Goal: Download file/media: Obtain a digital file from the website

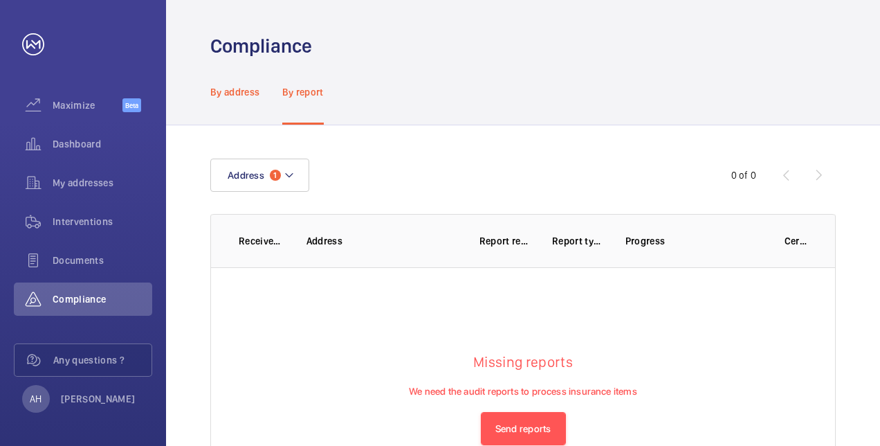
click at [245, 86] on p "By address" at bounding box center [235, 92] width 50 height 14
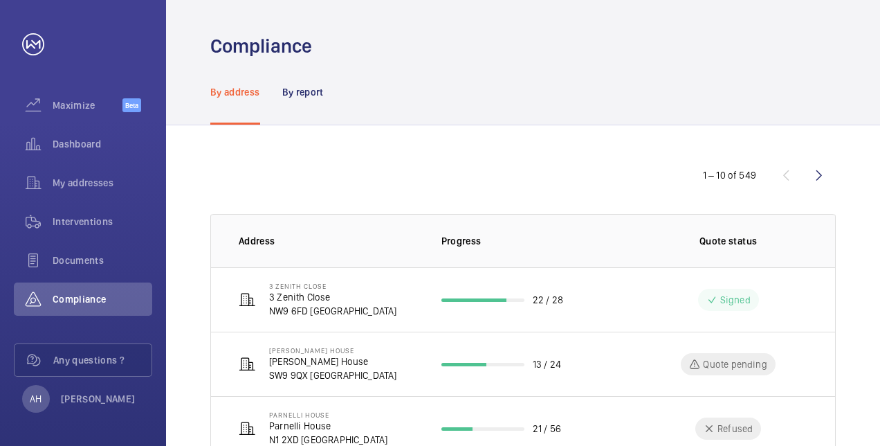
scroll to position [69, 0]
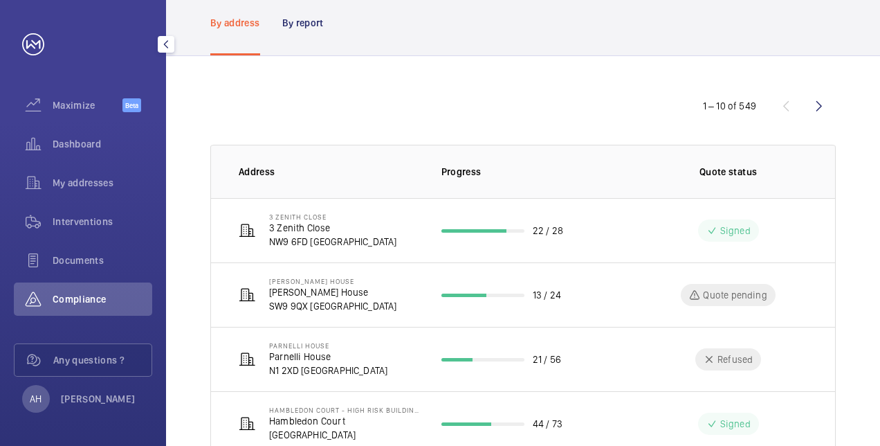
click at [74, 299] on span "Compliance" at bounding box center [103, 299] width 100 height 14
click at [268, 172] on p "Address" at bounding box center [329, 172] width 181 height 14
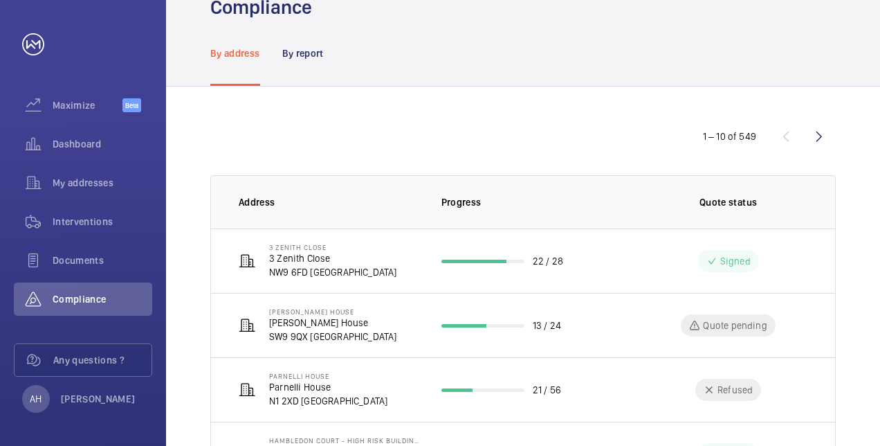
scroll to position [0, 0]
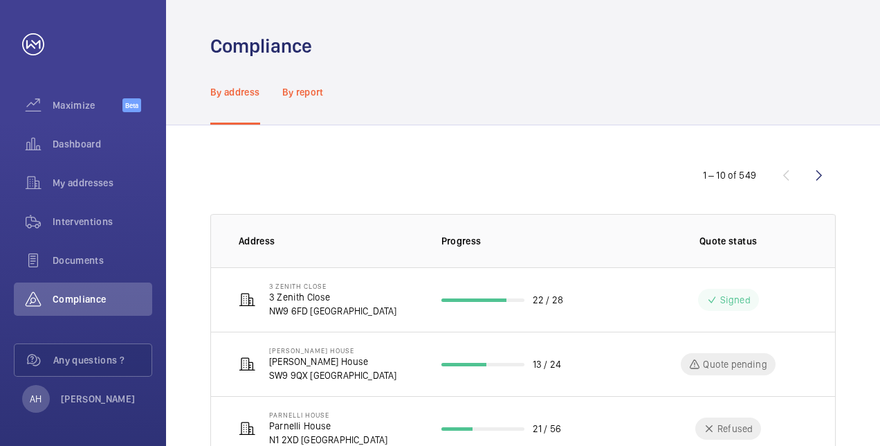
click at [309, 83] on div "By report" at bounding box center [303, 92] width 42 height 66
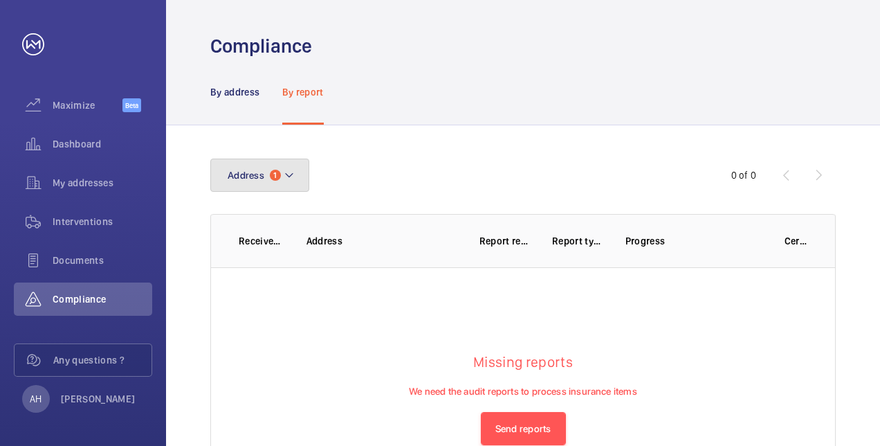
click at [262, 179] on span "Address" at bounding box center [246, 175] width 37 height 11
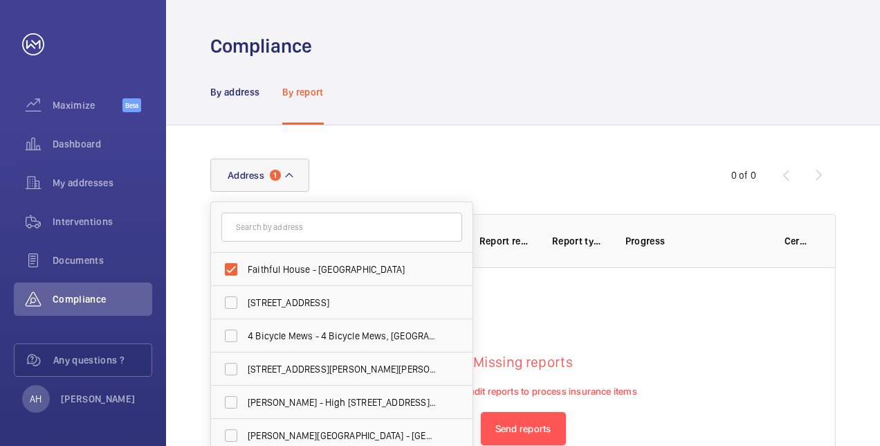
click at [262, 225] on input "text" at bounding box center [341, 226] width 241 height 29
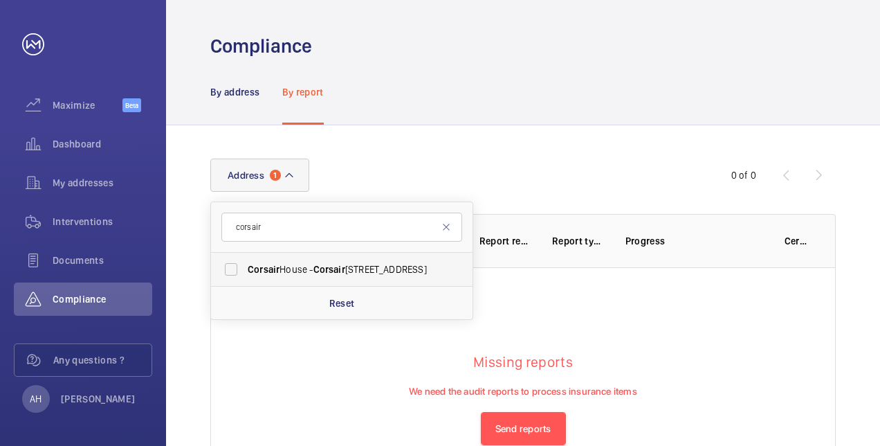
type input "corsair"
click at [310, 266] on span "[STREET_ADDRESS]" at bounding box center [343, 269] width 190 height 14
click at [245, 266] on input "[STREET_ADDRESS]" at bounding box center [231, 269] width 28 height 28
checkbox input "true"
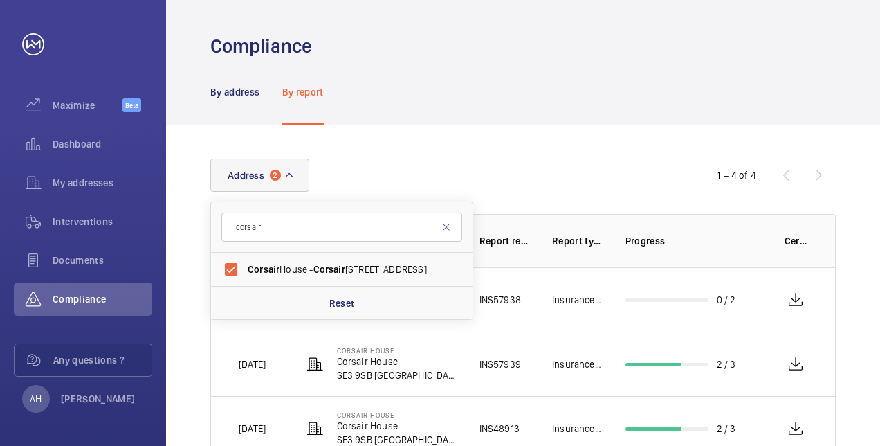
click at [511, 161] on div "Address [STREET_ADDRESS] Reset" at bounding box center [439, 174] width 459 height 33
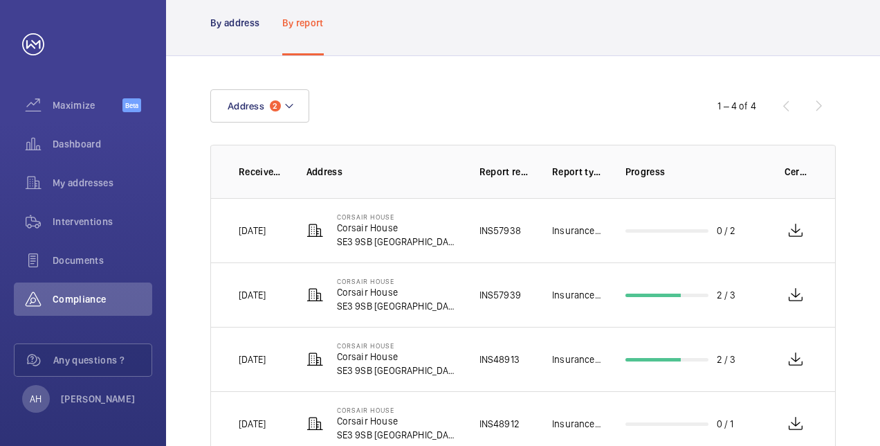
scroll to position [111, 0]
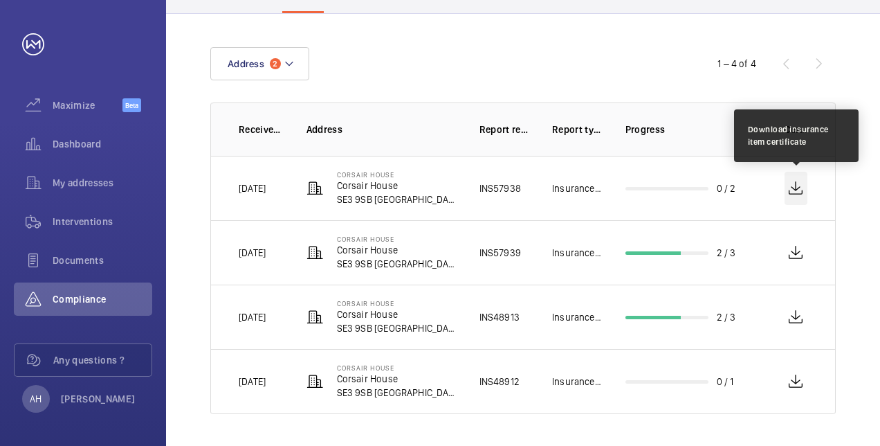
click at [797, 188] on wm-front-icon-button at bounding box center [797, 188] width 24 height 33
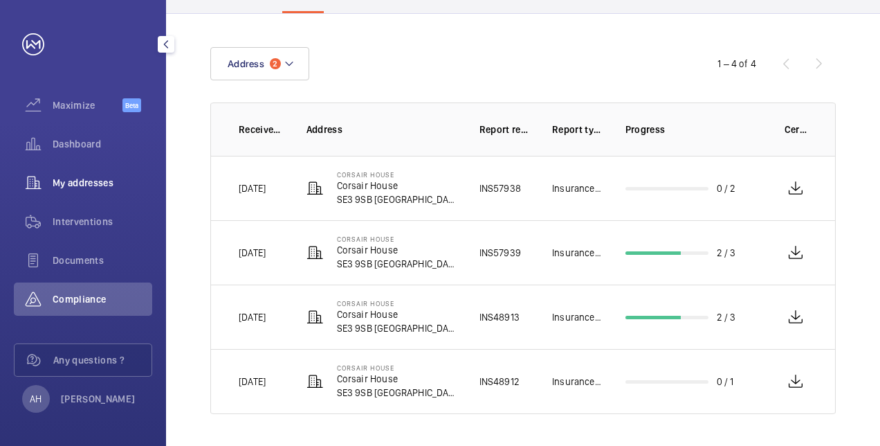
click at [80, 181] on span "My addresses" at bounding box center [103, 183] width 100 height 14
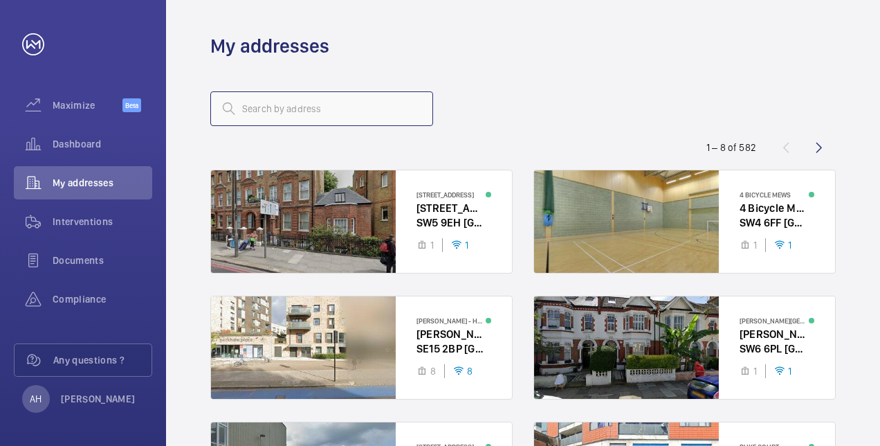
click at [312, 111] on input "text" at bounding box center [321, 108] width 223 height 35
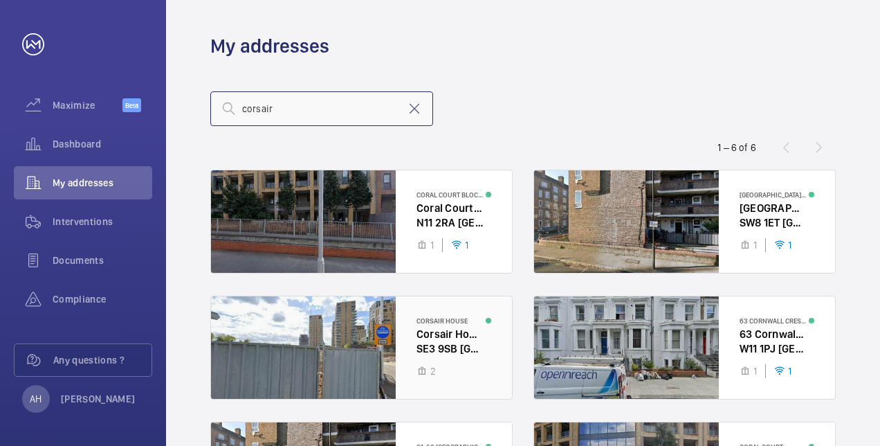
type input "corsair"
click at [323, 343] on div at bounding box center [361, 347] width 301 height 102
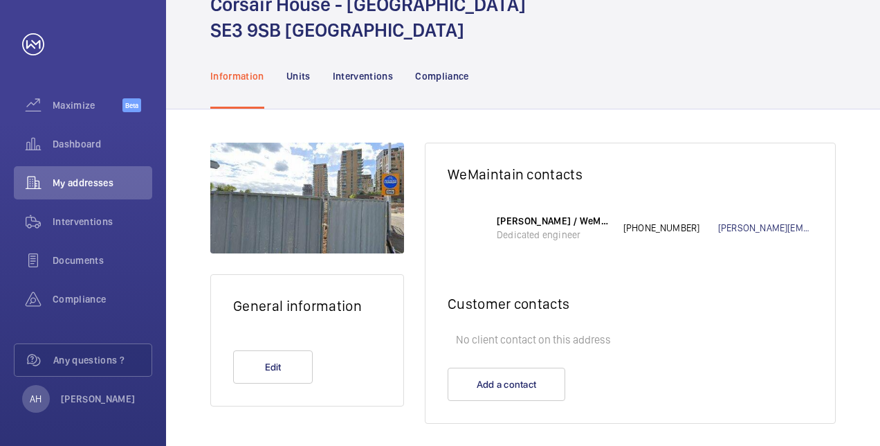
scroll to position [80, 0]
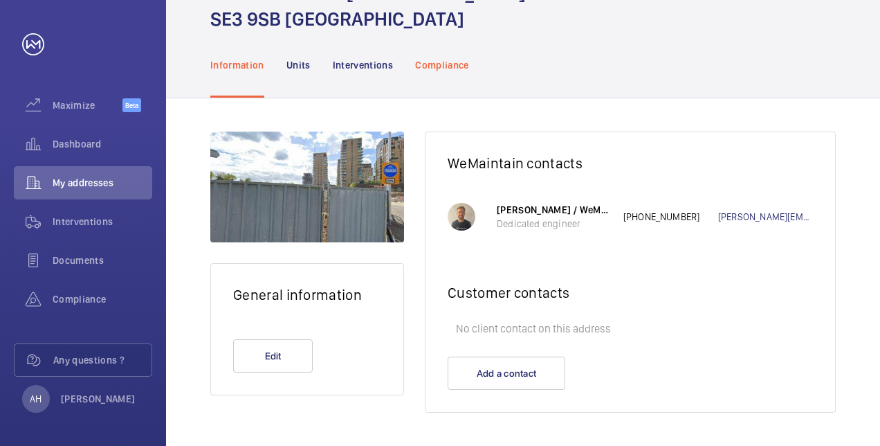
click at [435, 66] on p "Compliance" at bounding box center [442, 65] width 54 height 14
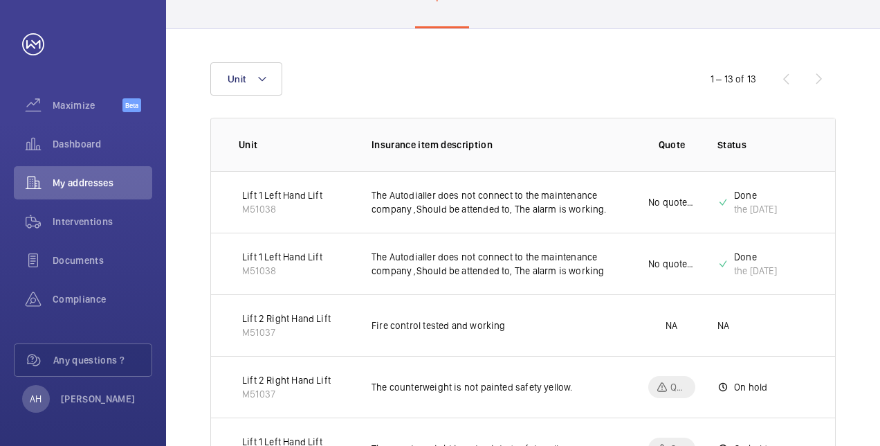
scroll to position [219, 0]
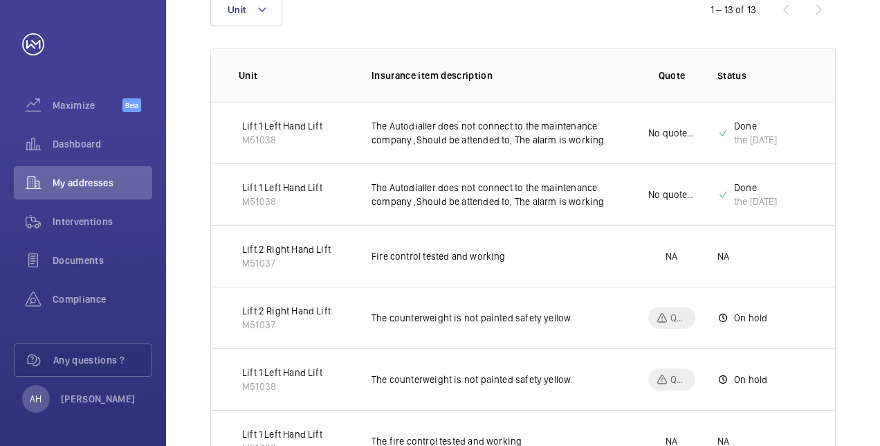
click at [400, 131] on p "The Autodialler does not connect to the maintenance company ,Should be attended…" at bounding box center [499, 133] width 255 height 28
click at [451, 134] on p "The Autodialler does not connect to the maintenance company ,Should be attended…" at bounding box center [499, 133] width 255 height 28
click at [280, 131] on p "Lift 1 Left Hand Lift" at bounding box center [282, 126] width 80 height 14
click at [291, 122] on p "Lift 1 Left Hand Lift" at bounding box center [282, 126] width 80 height 14
click at [259, 138] on p "M51038" at bounding box center [282, 140] width 80 height 14
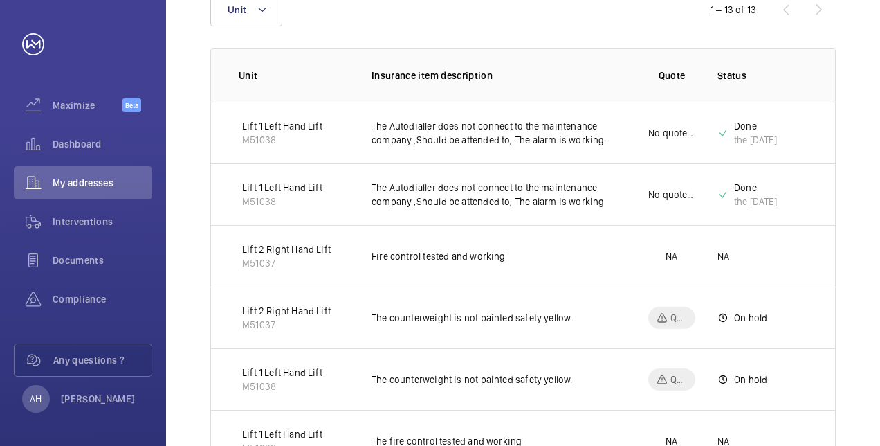
click at [263, 126] on p "Lift 1 Left Hand Lift" at bounding box center [282, 126] width 80 height 14
click at [452, 128] on p "The Autodialler does not connect to the maintenance company ,Should be attended…" at bounding box center [499, 133] width 255 height 28
click at [443, 194] on p "The Autodialler does not connect to the maintenance company ,Should be attended…" at bounding box center [499, 195] width 255 height 28
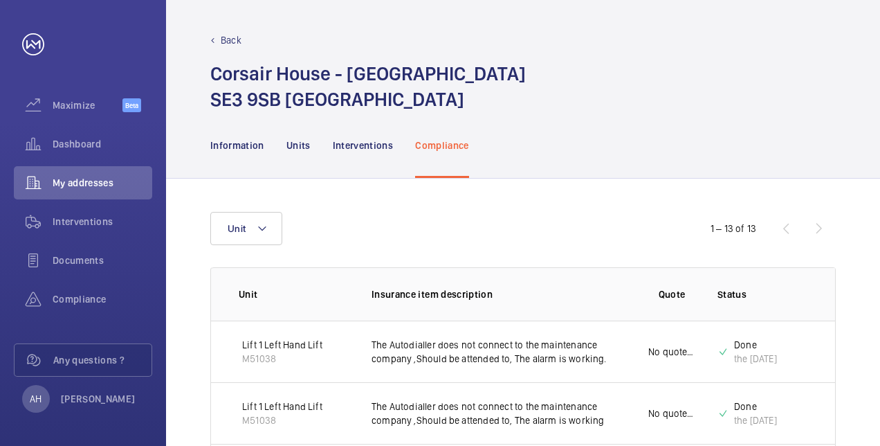
scroll to position [138, 0]
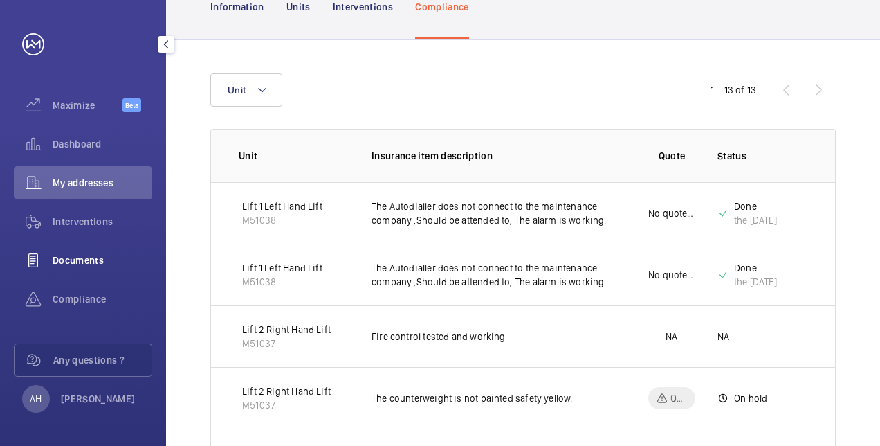
click at [77, 258] on span "Documents" at bounding box center [103, 260] width 100 height 14
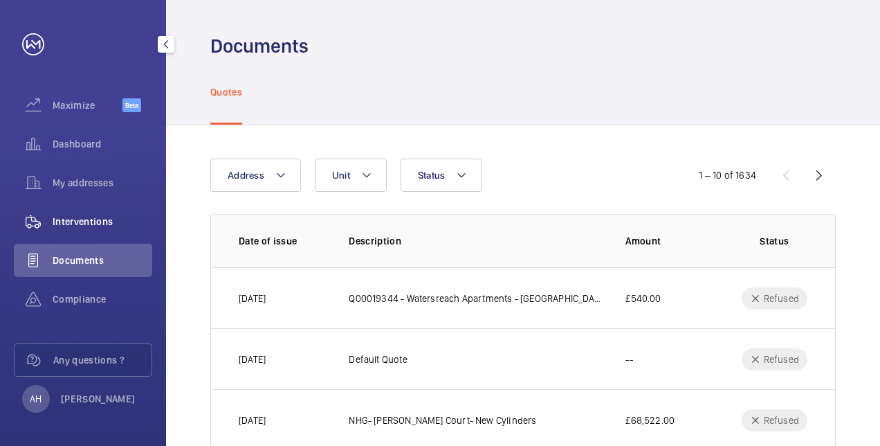
click at [79, 219] on span "Interventions" at bounding box center [103, 221] width 100 height 14
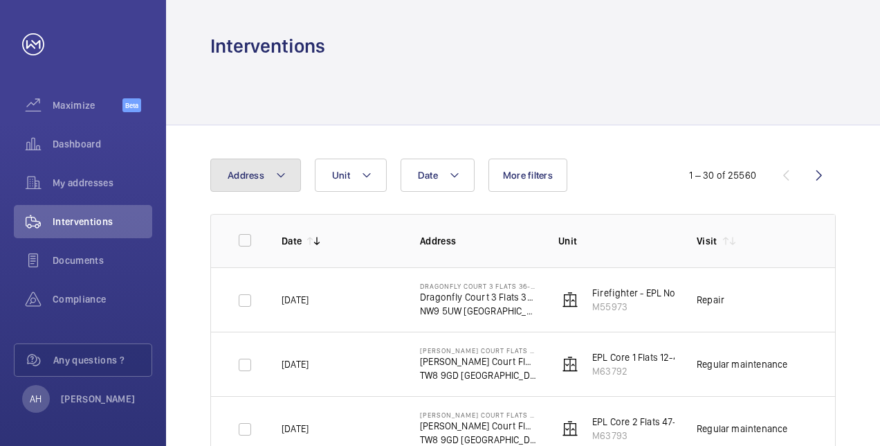
click at [281, 178] on mat-icon at bounding box center [280, 175] width 11 height 17
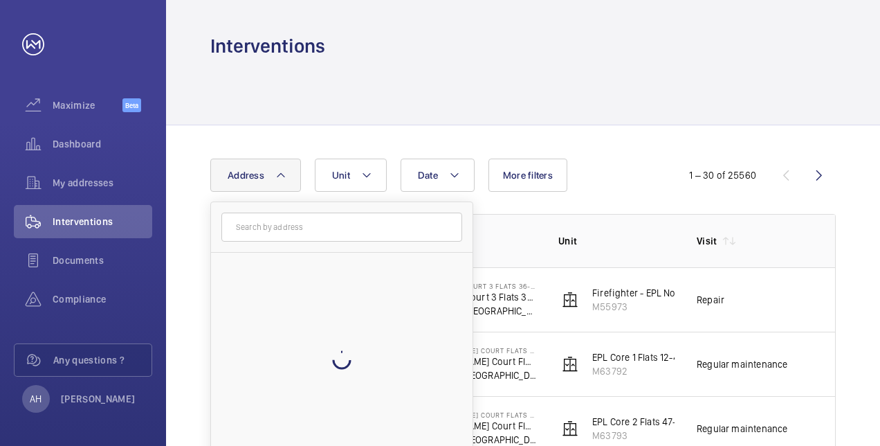
click at [284, 223] on input "text" at bounding box center [341, 226] width 241 height 29
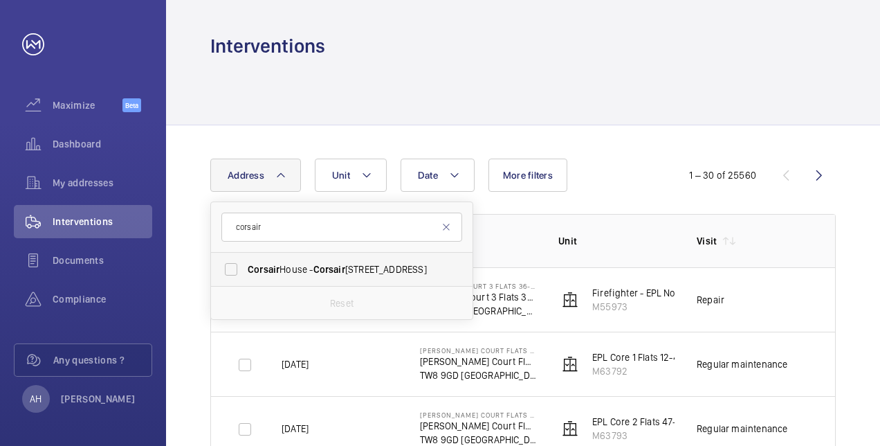
type input "corsair"
click at [340, 270] on span "Corsair" at bounding box center [329, 269] width 32 height 11
click at [245, 270] on input "[STREET_ADDRESS]" at bounding box center [231, 269] width 28 height 28
checkbox input "true"
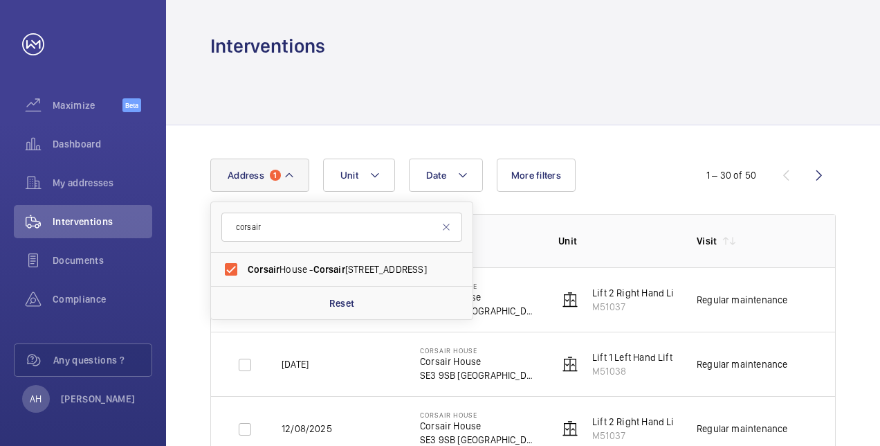
click at [652, 125] on div at bounding box center [522, 92] width 625 height 66
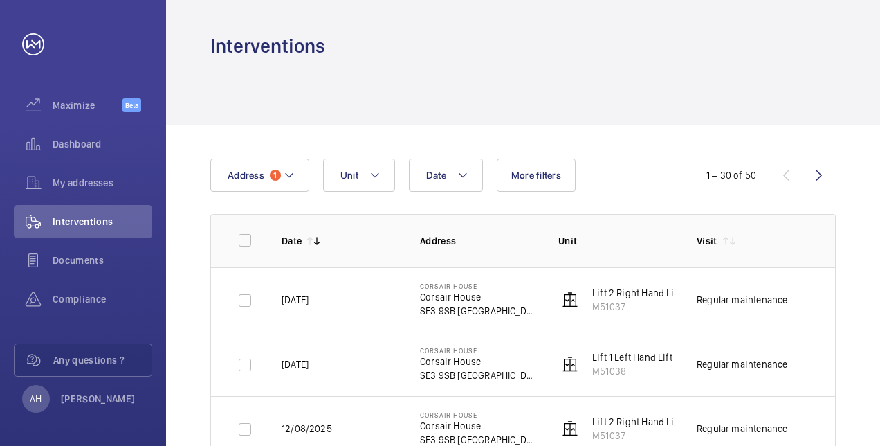
scroll to position [69, 0]
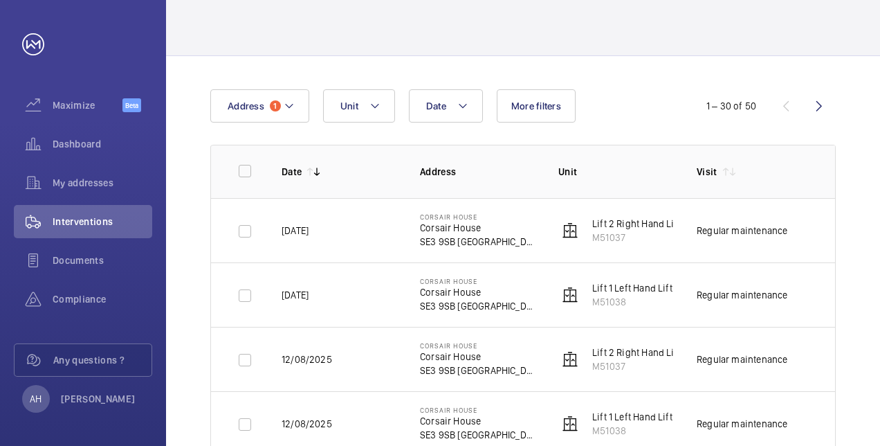
click at [574, 231] on img at bounding box center [570, 230] width 17 height 17
click at [638, 223] on p "Lift 2 Right Hand Lift" at bounding box center [636, 224] width 89 height 14
drag, startPoint x: 729, startPoint y: 232, endPoint x: 542, endPoint y: 224, distance: 187.7
click at [729, 232] on div "Regular maintenance" at bounding box center [742, 230] width 91 height 14
click at [309, 228] on p "[DATE]" at bounding box center [295, 230] width 27 height 14
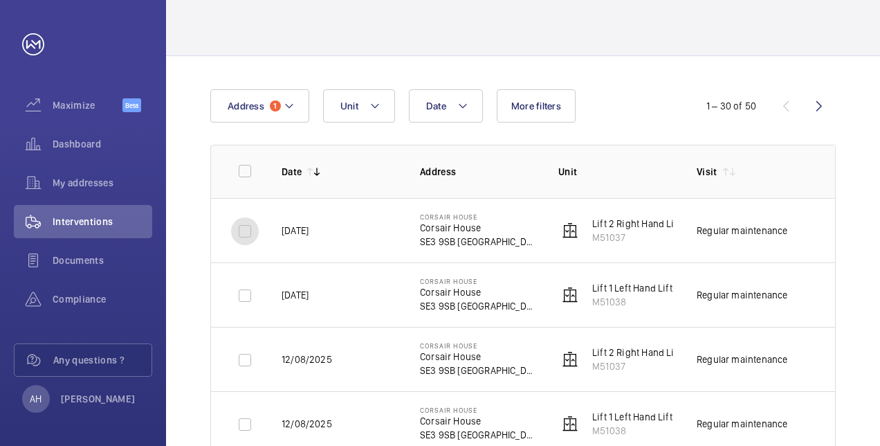
click at [246, 230] on input "checkbox" at bounding box center [245, 231] width 28 height 28
checkbox input "true"
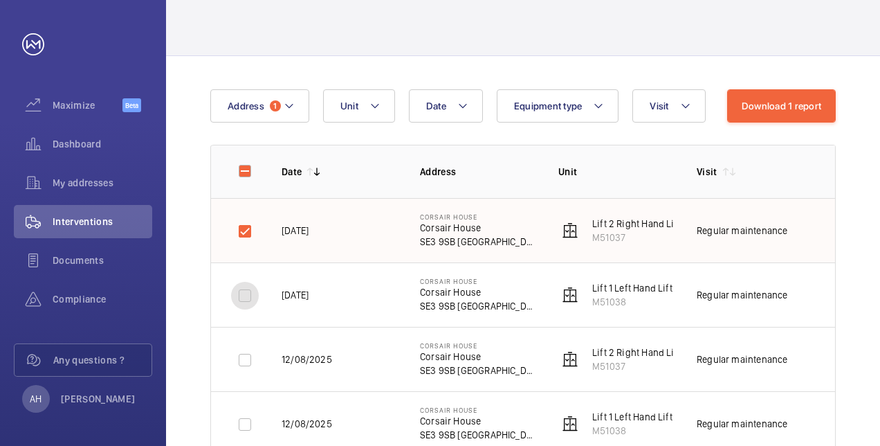
click at [242, 298] on input "checkbox" at bounding box center [245, 296] width 28 height 28
checkbox input "true"
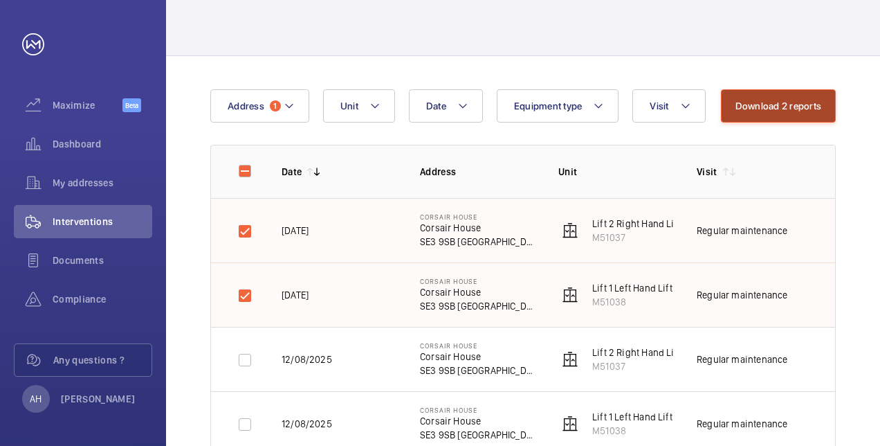
click at [794, 104] on button "Download 2 reports" at bounding box center [779, 105] width 116 height 33
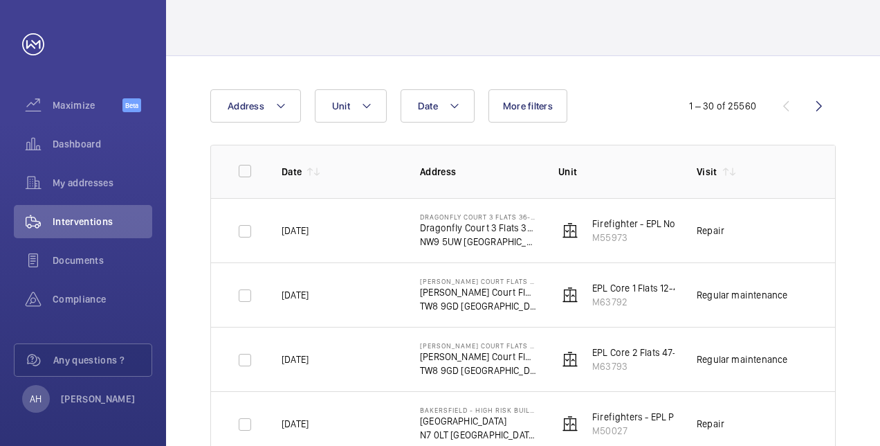
click at [283, 105] on mat-icon at bounding box center [280, 106] width 11 height 17
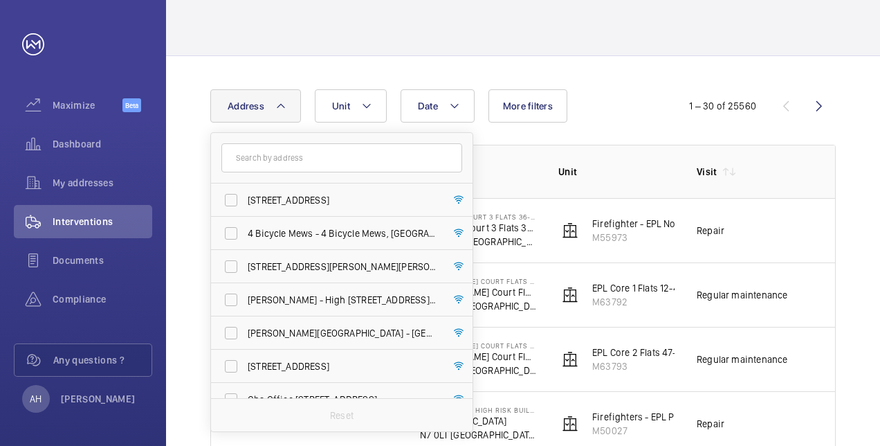
click at [275, 156] on input "text" at bounding box center [341, 157] width 241 height 29
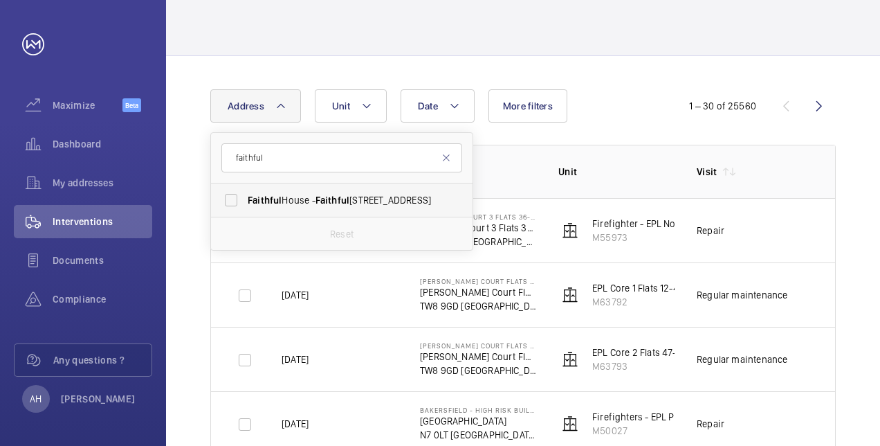
type input "faithful"
click at [289, 201] on span "Faithful House - [GEOGRAPHIC_DATA]" at bounding box center [343, 200] width 190 height 14
click at [245, 201] on input "Faithful House - [GEOGRAPHIC_DATA]" at bounding box center [231, 200] width 28 height 28
checkbox input "true"
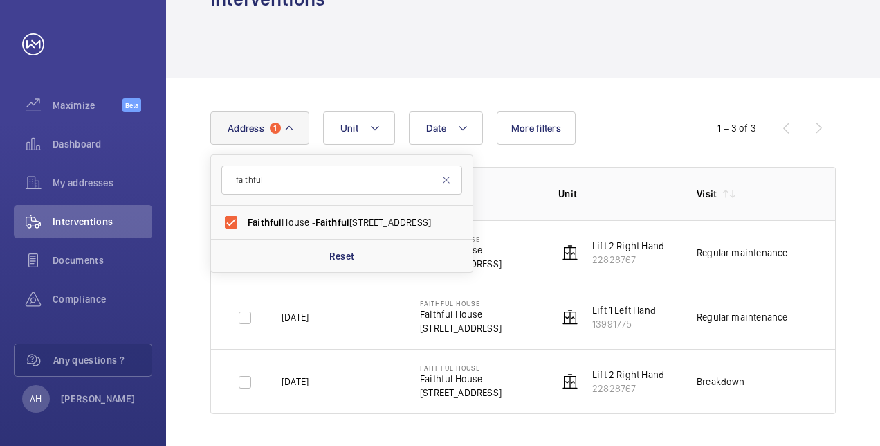
click at [645, 96] on div "Date Address 1 faithful Faithful House - [GEOGRAPHIC_DATA] Reset Unit More filt…" at bounding box center [523, 262] width 714 height 369
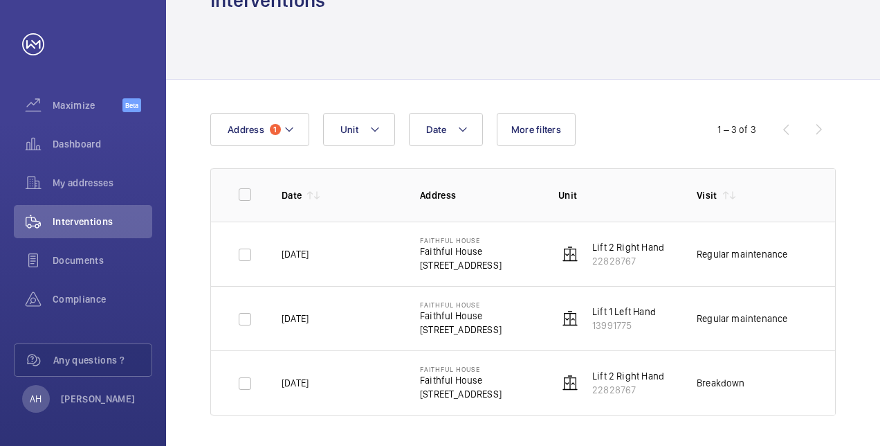
scroll to position [47, 0]
click at [246, 253] on input "checkbox" at bounding box center [245, 253] width 28 height 28
checkbox input "true"
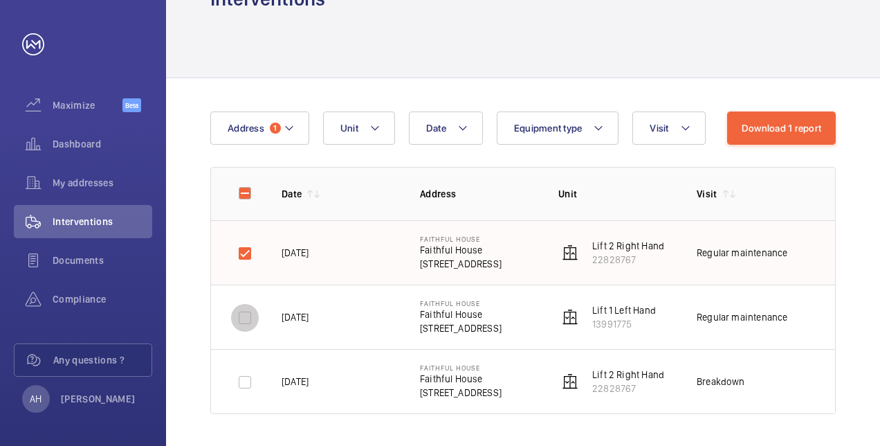
drag, startPoint x: 241, startPoint y: 317, endPoint x: 335, endPoint y: 297, distance: 96.2
click at [241, 316] on input "checkbox" at bounding box center [245, 318] width 28 height 28
checkbox input "true"
click at [246, 382] on input "checkbox" at bounding box center [245, 382] width 28 height 28
checkbox input "true"
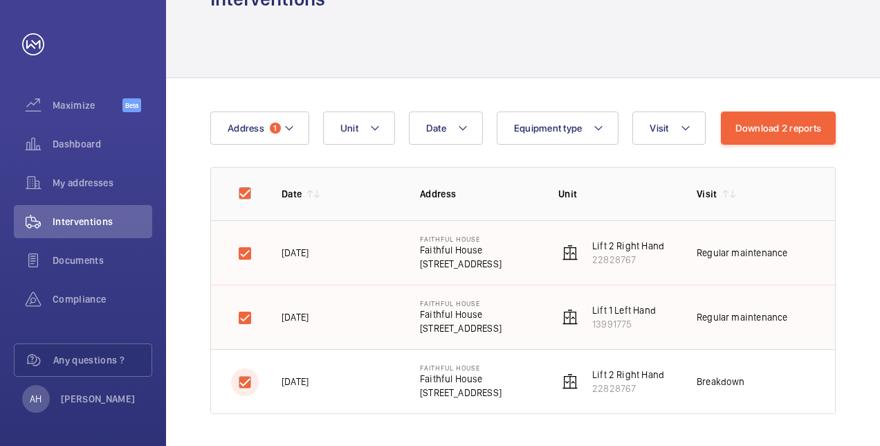
checkbox input "true"
click at [764, 126] on button "Download 3 reports" at bounding box center [779, 127] width 116 height 33
